Goal: Transaction & Acquisition: Purchase product/service

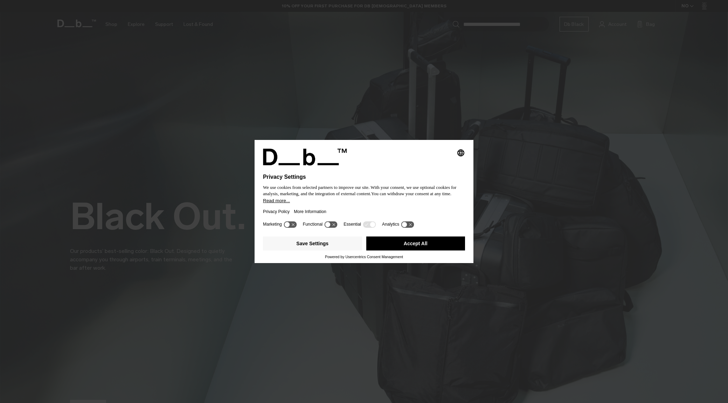
click at [426, 244] on button "Accept All" at bounding box center [415, 244] width 99 height 14
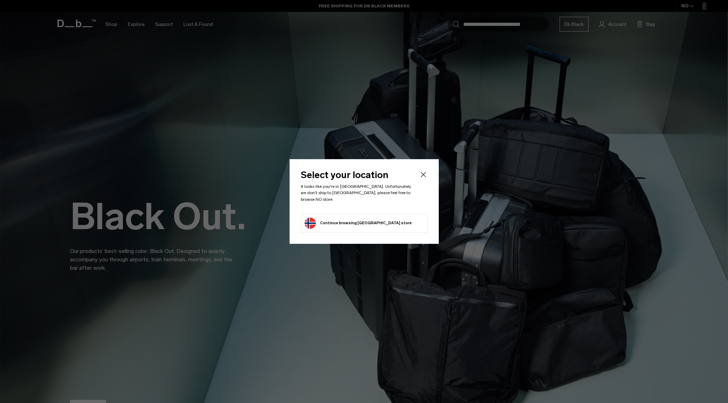
click at [422, 178] on icon "Close" at bounding box center [423, 175] width 8 height 8
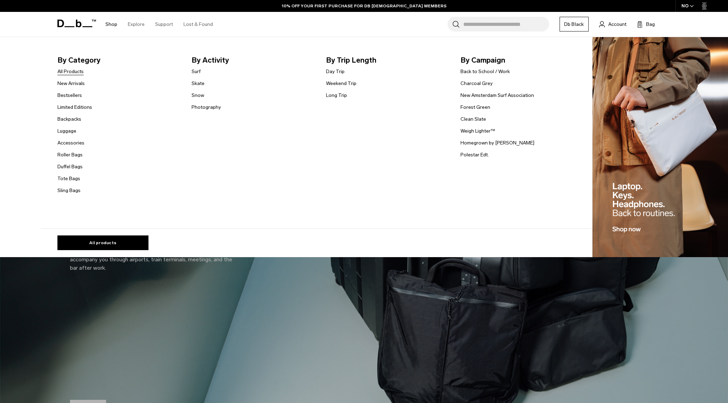
click at [70, 71] on link "All Products" at bounding box center [70, 71] width 26 height 7
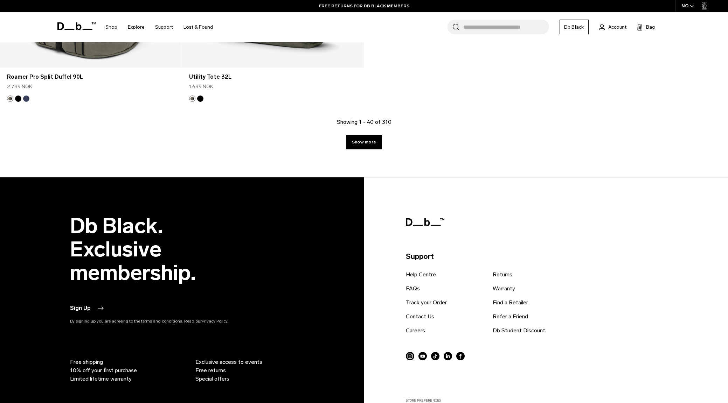
scroll to position [3187, 0]
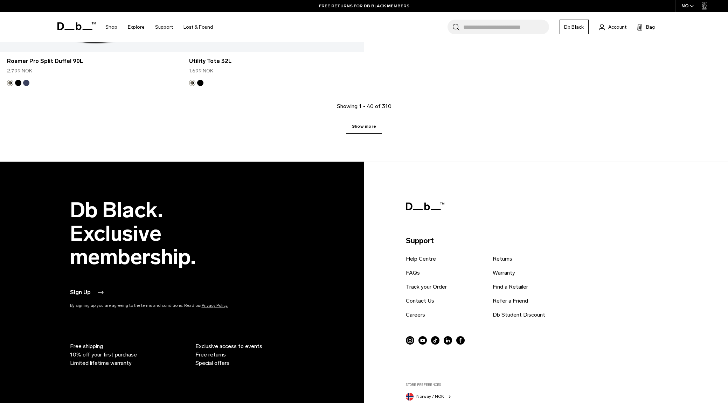
click at [367, 126] on link "Show more" at bounding box center [364, 126] width 36 height 15
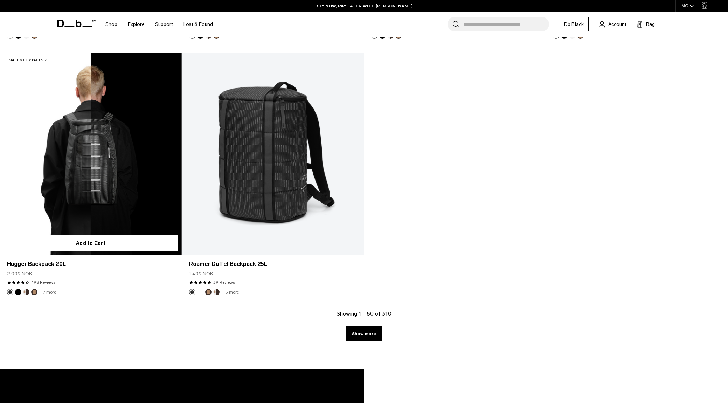
scroll to position [5633, 0]
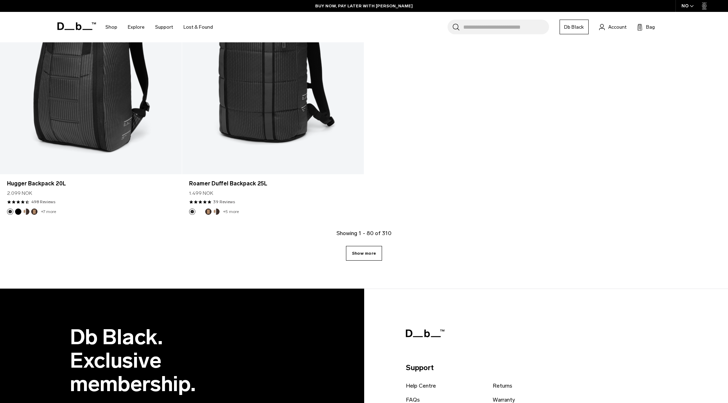
click at [364, 255] on link "Show more" at bounding box center [364, 253] width 36 height 15
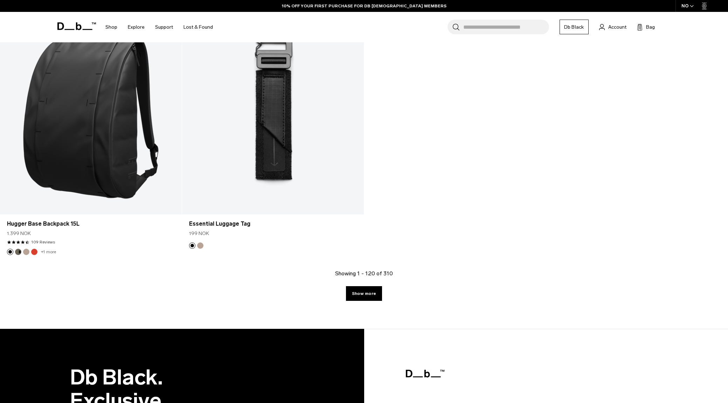
scroll to position [8231, 0]
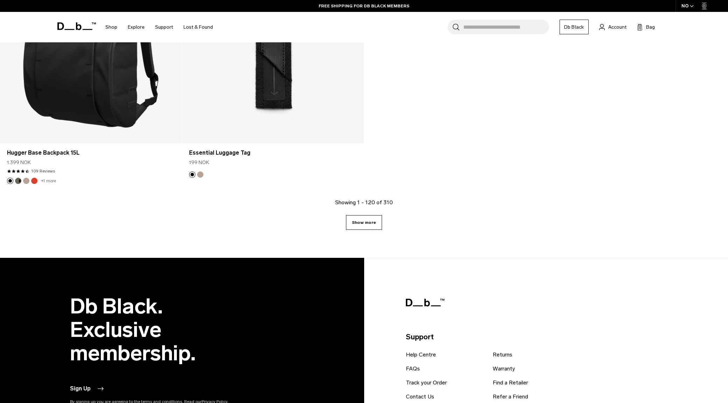
click at [375, 220] on link "Show more" at bounding box center [364, 222] width 36 height 15
